Goal: Task Accomplishment & Management: Manage account settings

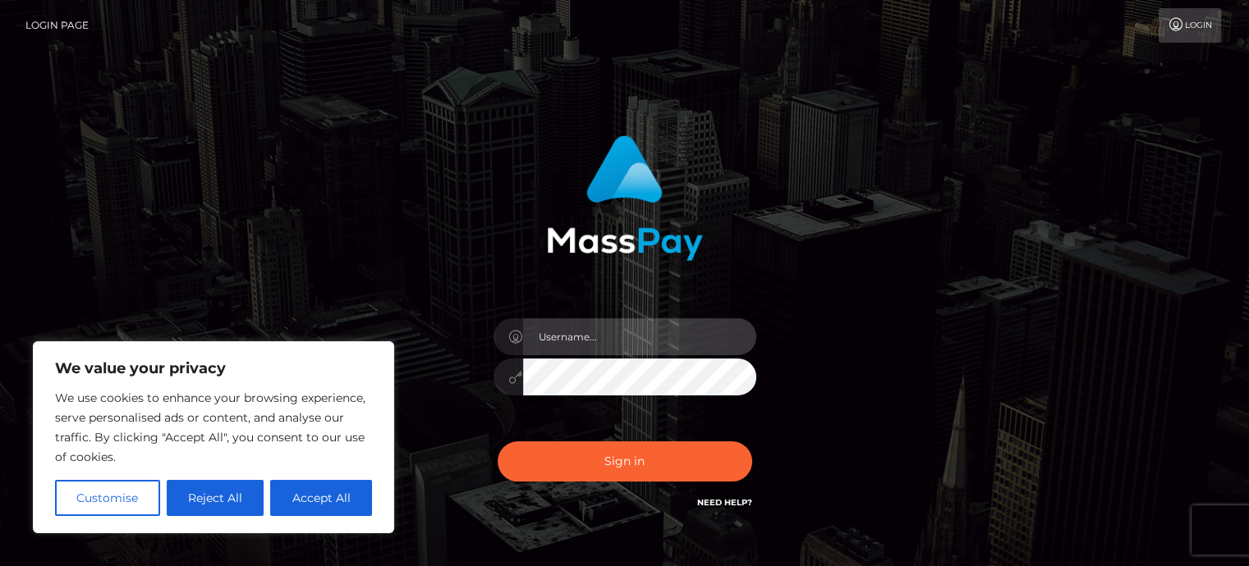
click at [563, 333] on input "text" at bounding box center [639, 336] width 233 height 37
type input "[EMAIL_ADDRESS][DOMAIN_NAME]"
click at [497, 442] on button "Sign in" at bounding box center [624, 462] width 254 height 40
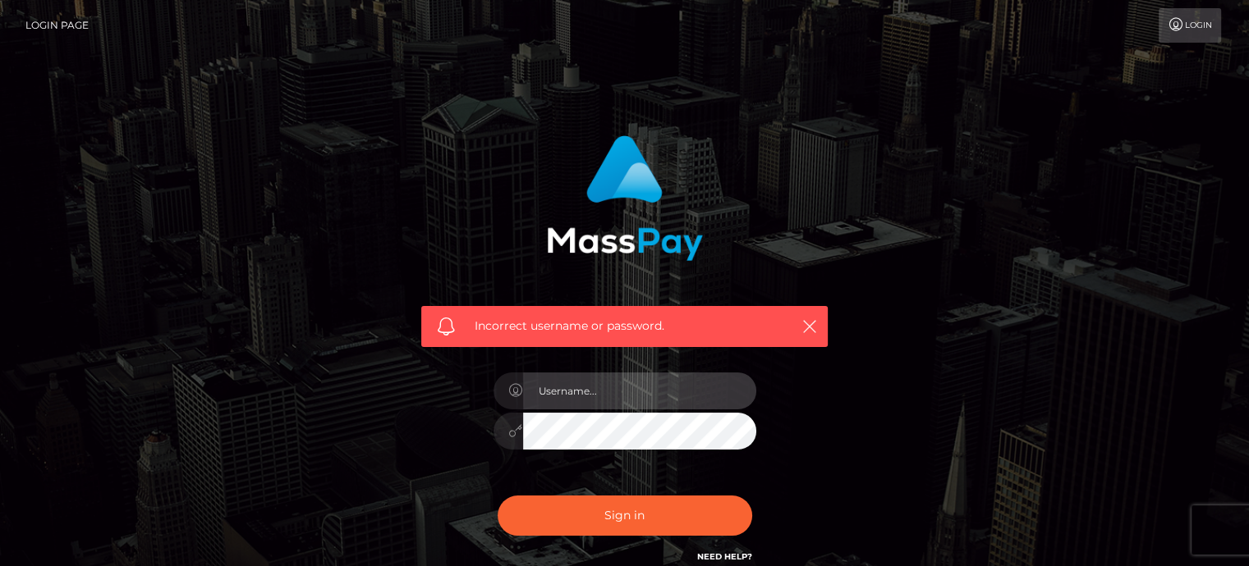
click at [675, 383] on input "text" at bounding box center [639, 391] width 233 height 37
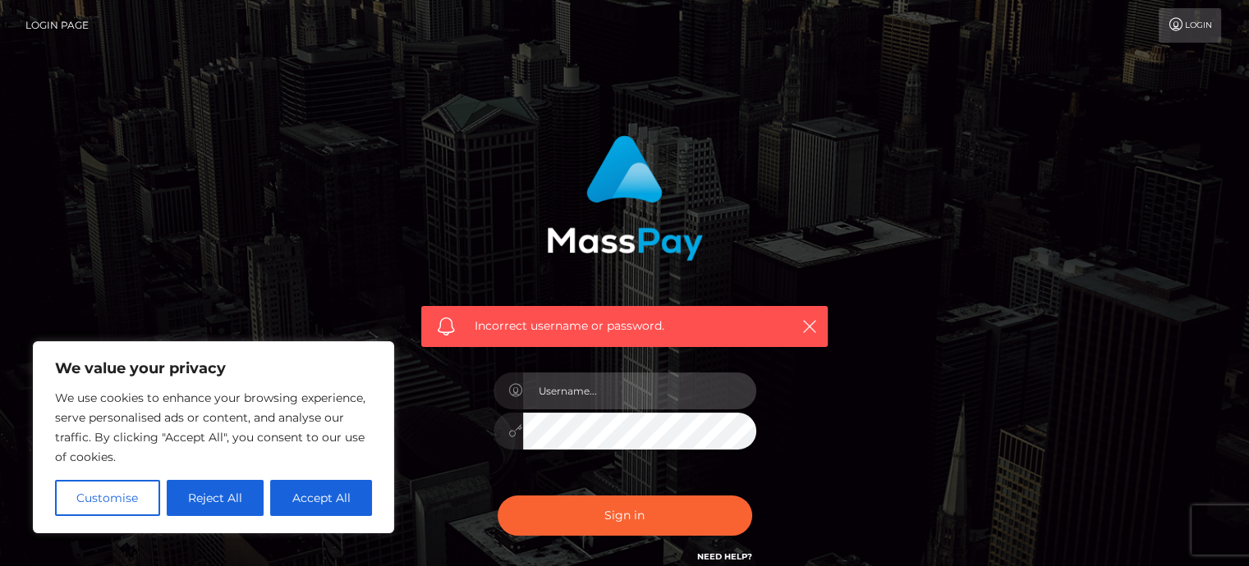
type input "[EMAIL_ADDRESS][DOMAIN_NAME]"
click at [497, 496] on button "Sign in" at bounding box center [624, 516] width 254 height 40
click at [1180, 5] on nav "Login Page Login" at bounding box center [624, 25] width 1249 height 51
click at [1177, 25] on icon at bounding box center [1175, 24] width 17 height 13
